Goal: Information Seeking & Learning: Check status

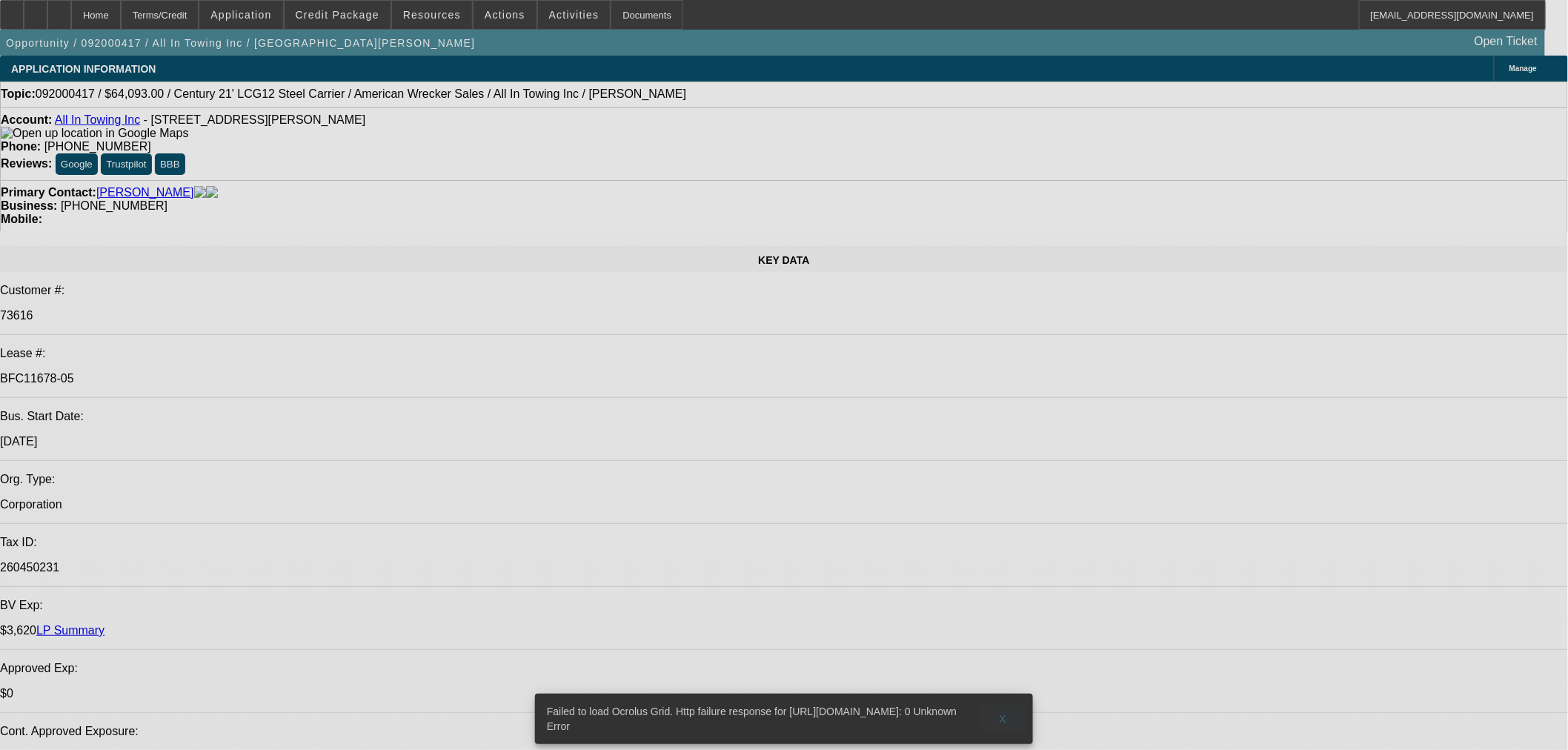
select select "0"
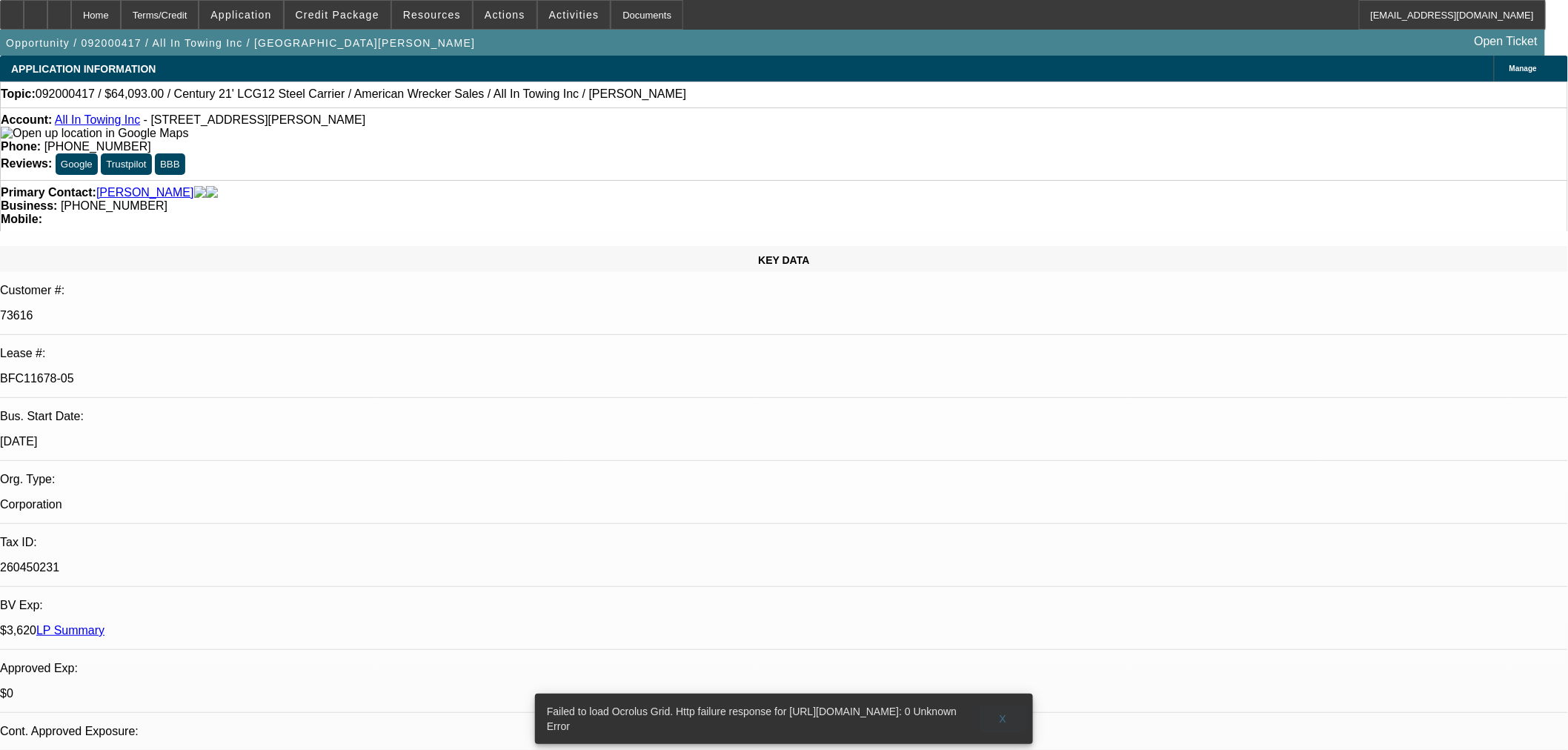
select select "2"
select select "0.1"
select select "4"
select select "0"
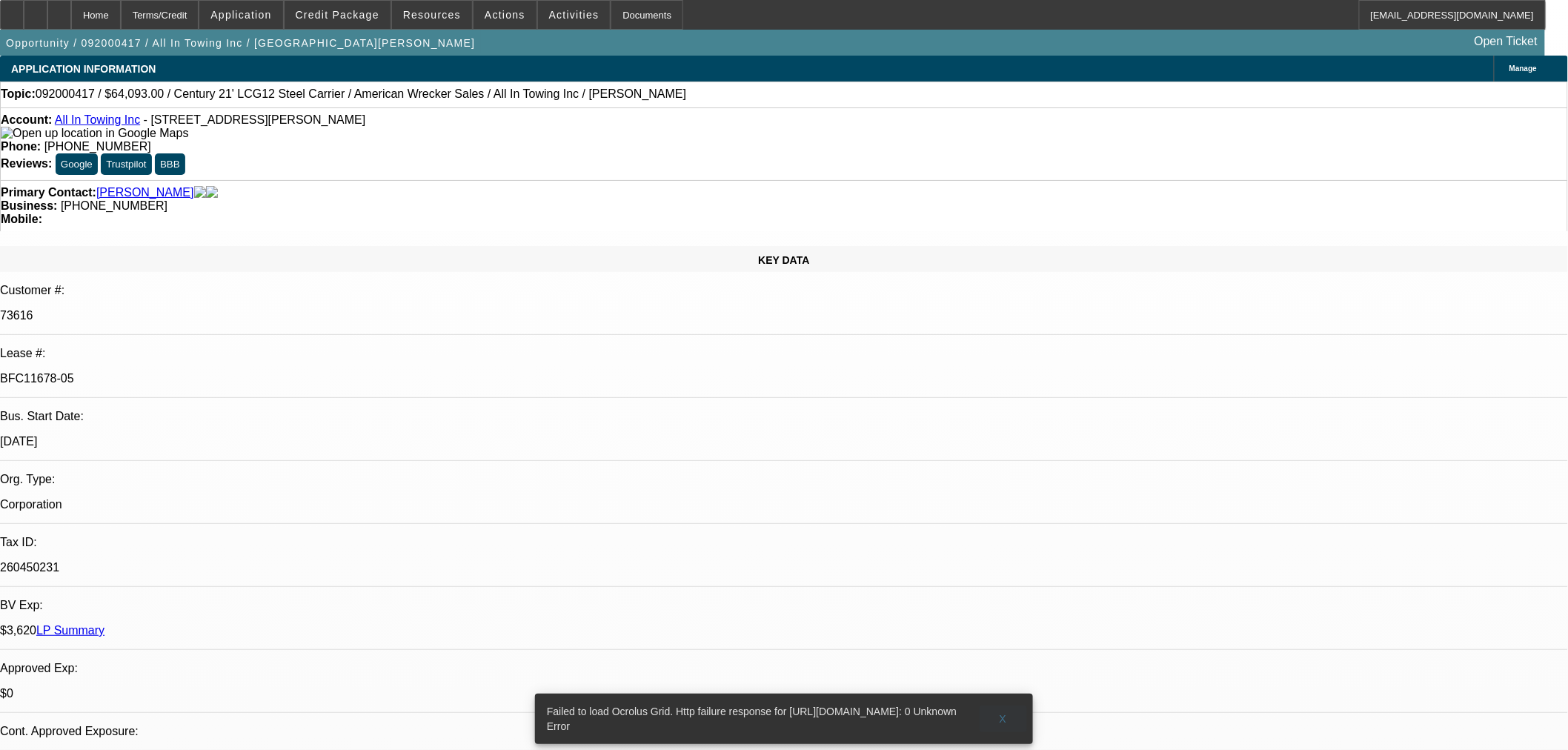
select select "2"
select select "0.1"
select select "4"
select select "0"
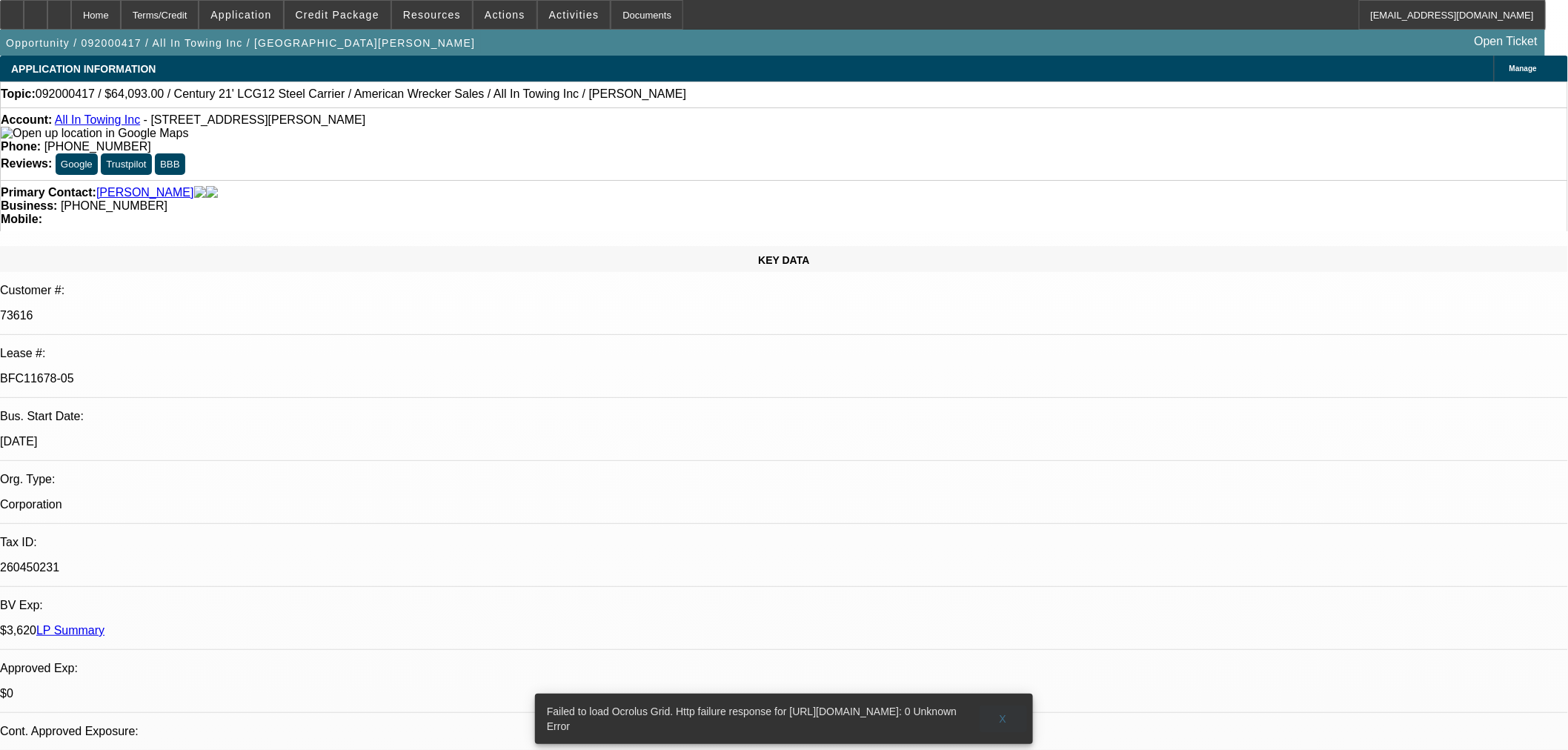
select select "2"
select select "0.1"
select select "4"
select select "0"
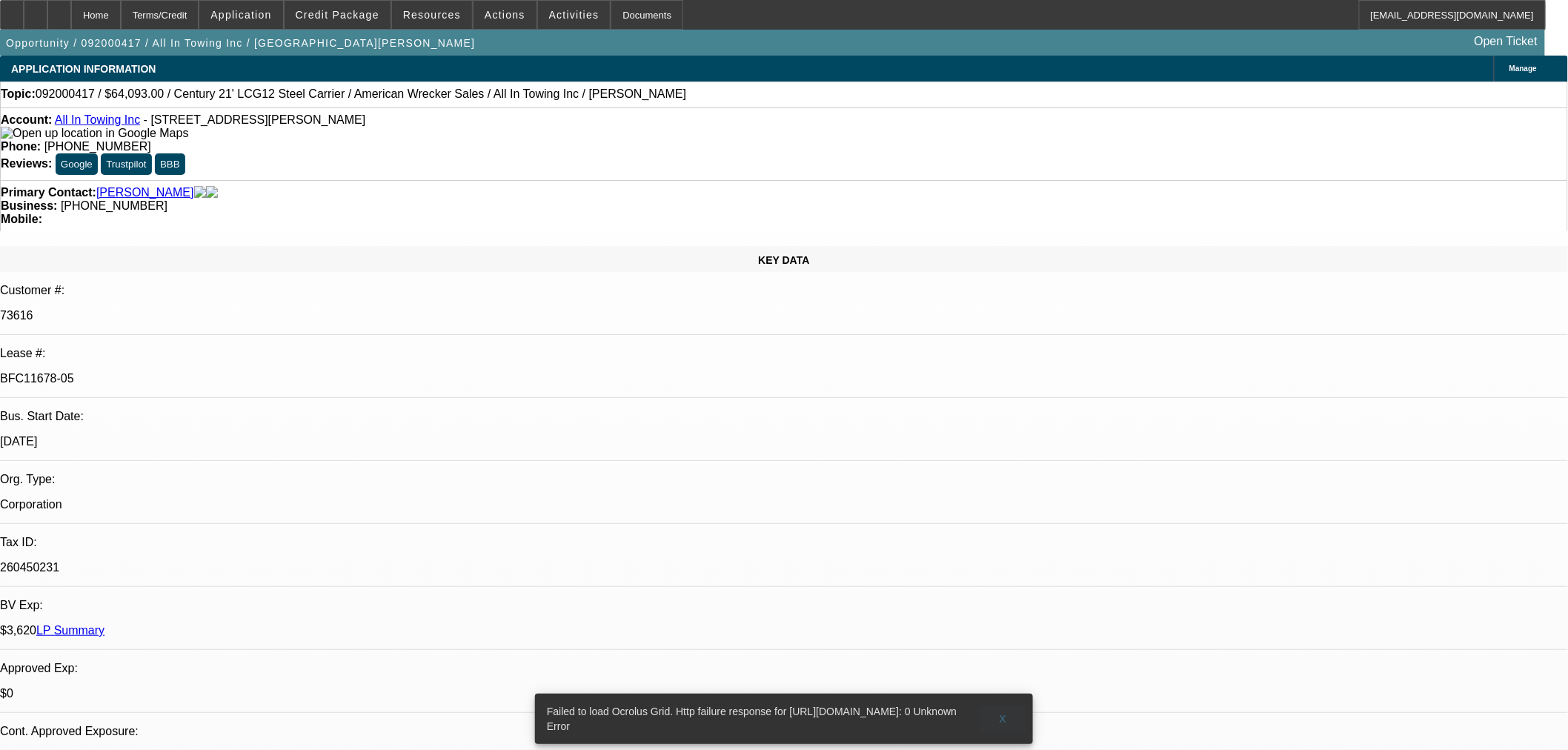
select select "2"
select select "0.1"
select select "4"
click at [1003, 712] on span "X" at bounding box center [1003, 718] width 8 height 12
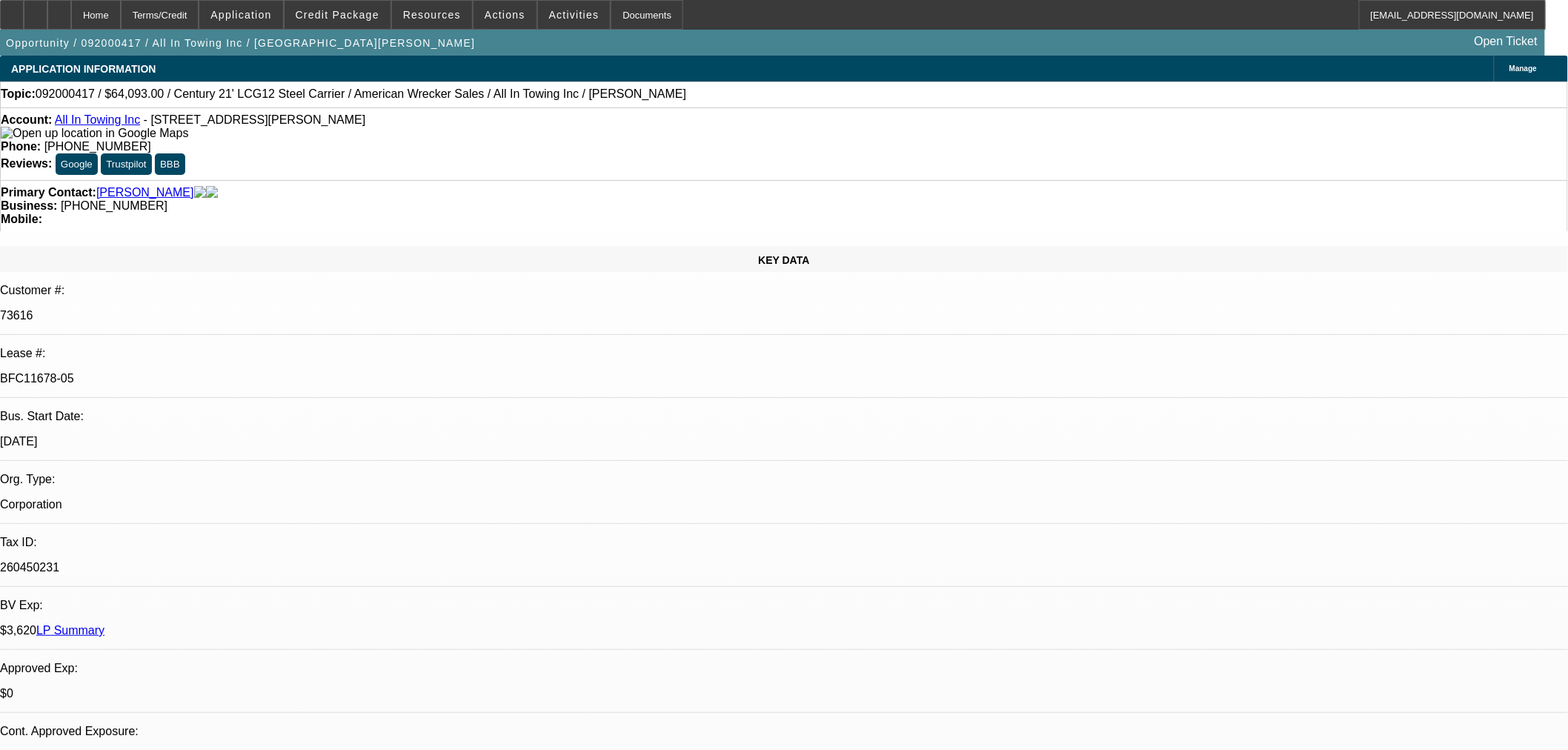
click at [107, 126] on link "All In Towing Inc" at bounding box center [97, 119] width 85 height 13
drag, startPoint x: 750, startPoint y: 367, endPoint x: 758, endPoint y: 373, distance: 10.0
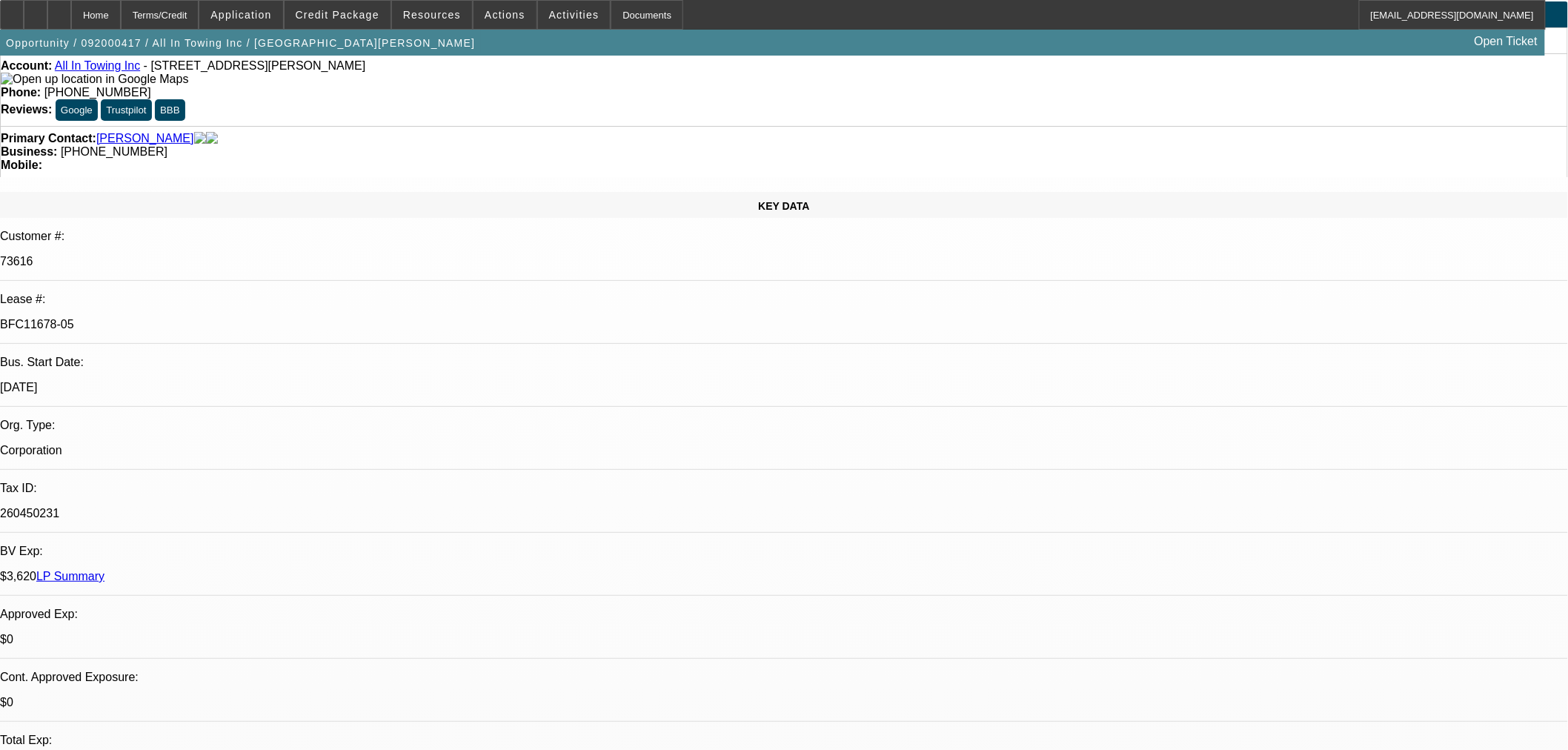
scroll to position [82, 0]
